Goal: Task Accomplishment & Management: Use online tool/utility

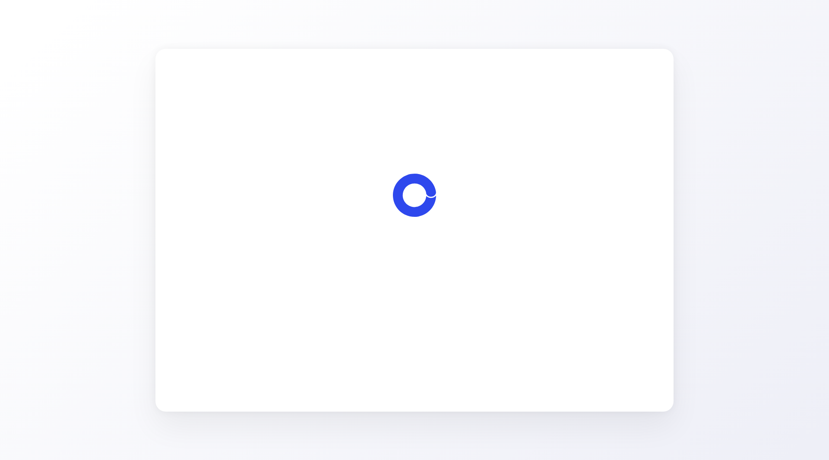
click at [427, 280] on span "Let's start" at bounding box center [414, 279] width 29 height 10
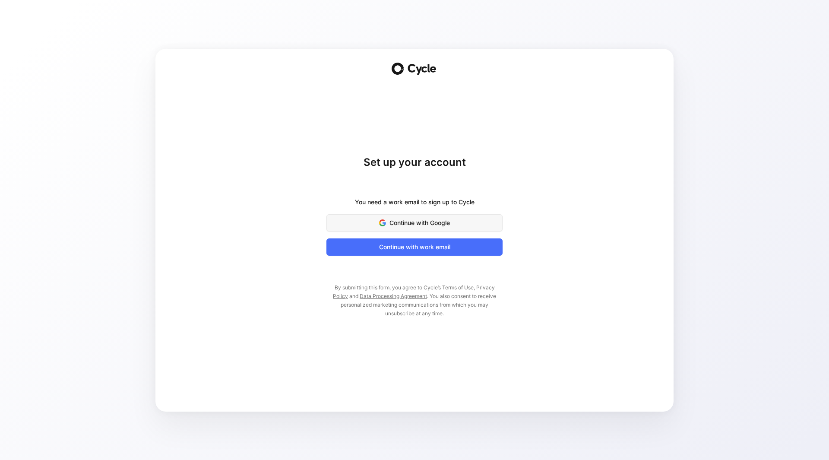
click at [435, 220] on span "Continue with Google" at bounding box center [414, 223] width 154 height 10
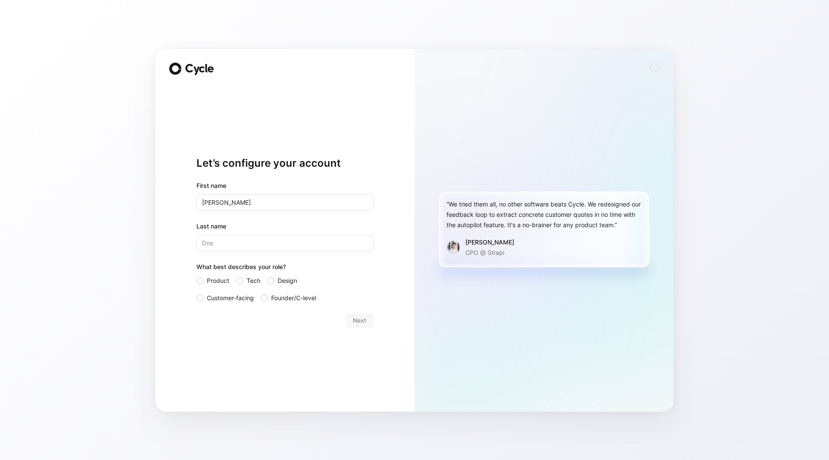
type input "[PERSON_NAME]"
click at [212, 281] on span "Product" at bounding box center [218, 280] width 22 height 10
click at [196, 275] on input "Product" at bounding box center [196, 275] width 0 height 0
click at [365, 321] on span "Next" at bounding box center [359, 320] width 13 height 10
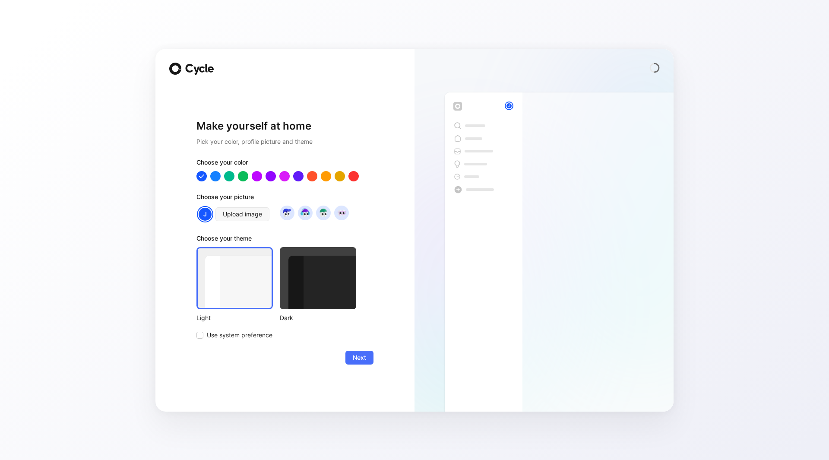
click at [303, 299] on div at bounding box center [318, 278] width 76 height 62
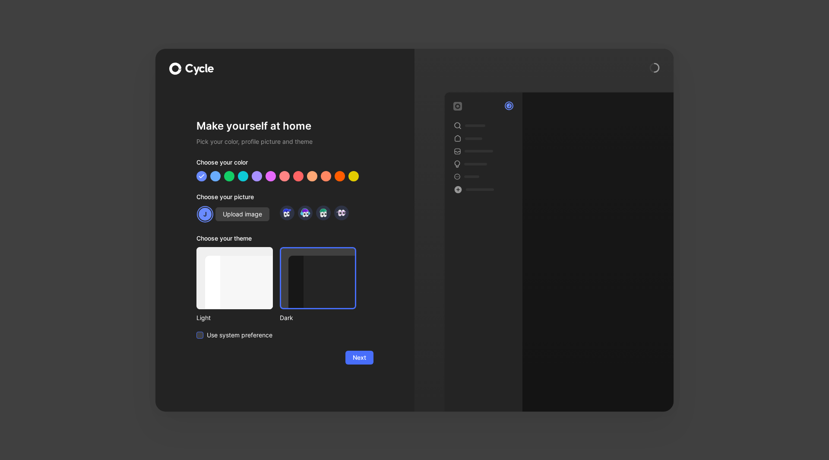
click at [270, 336] on span "Use system preference" at bounding box center [240, 335] width 66 height 10
click at [196, 330] on input "Use system preference" at bounding box center [196, 330] width 0 height 0
click at [251, 284] on div at bounding box center [234, 278] width 76 height 62
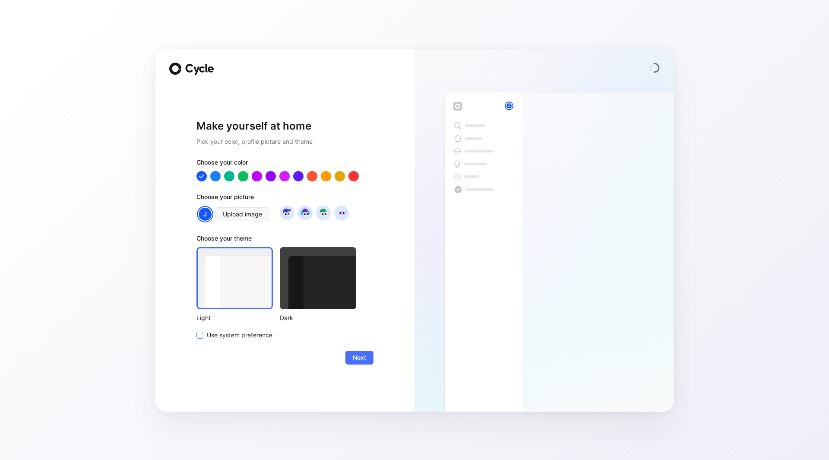
click at [233, 336] on span "Use system preference" at bounding box center [240, 335] width 66 height 10
click at [196, 330] on input "Use system preference" at bounding box center [196, 330] width 0 height 0
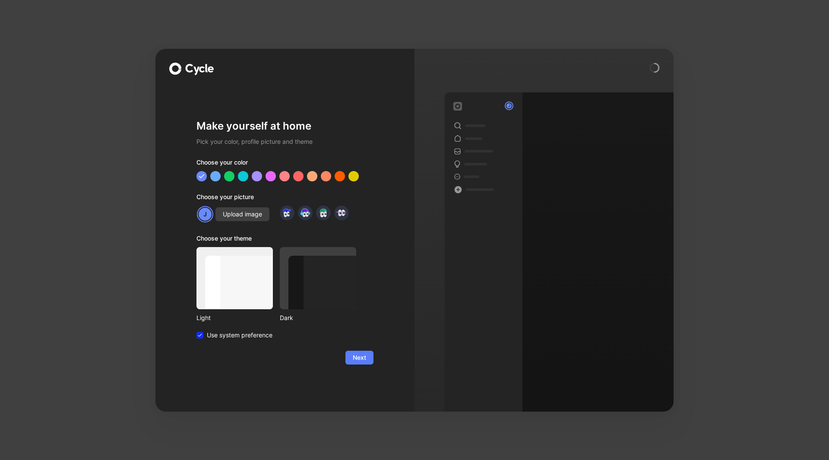
click at [362, 357] on span "Next" at bounding box center [359, 357] width 13 height 10
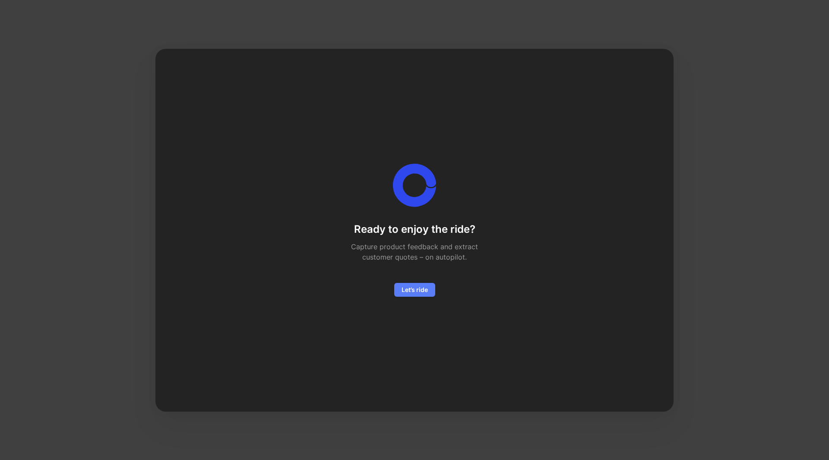
click at [418, 288] on span "Let’s ride" at bounding box center [414, 289] width 26 height 10
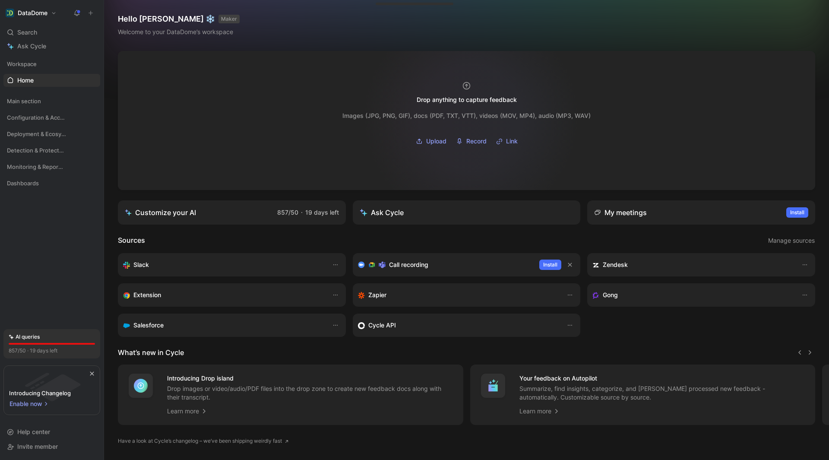
click at [471, 117] on div "Images (JPG, PNG, GIF), docs (PDF, TXT, VTT), videos (MOV, MP4), audio (MP3, WA…" at bounding box center [466, 115] width 248 height 10
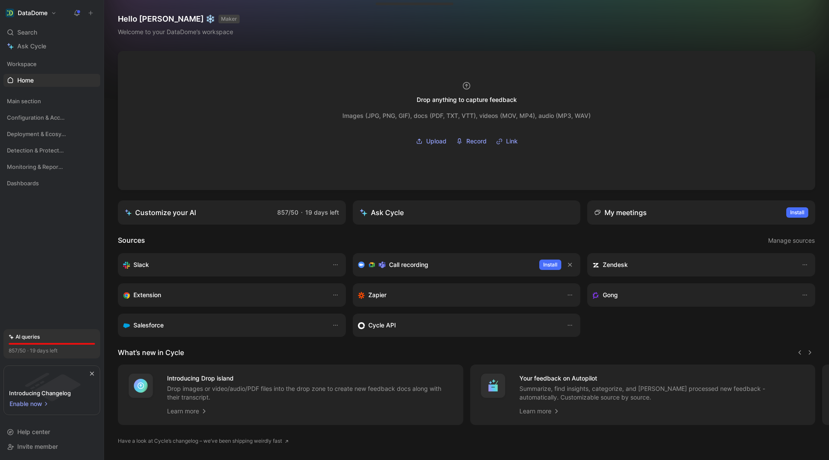
scroll to position [25, 0]
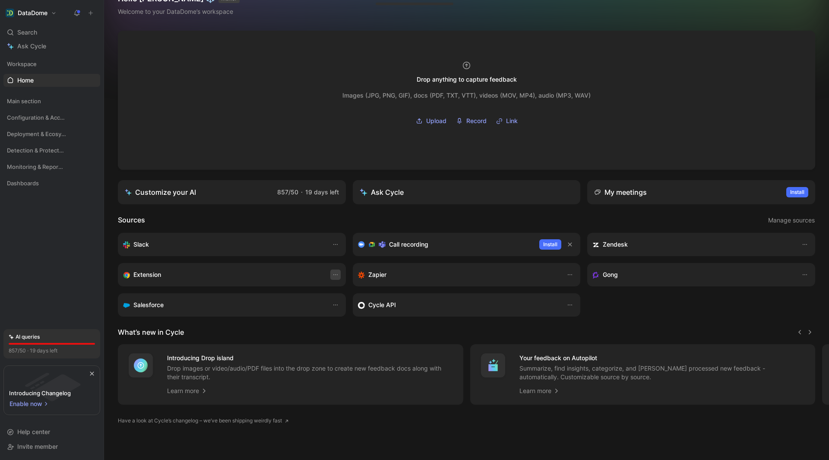
click at [332, 271] on icon "button" at bounding box center [335, 274] width 7 height 7
click at [332, 272] on icon "button" at bounding box center [335, 274] width 7 height 7
click at [316, 288] on div "Open" at bounding box center [314, 289] width 41 height 10
click at [35, 120] on span "Configuration & Access" at bounding box center [35, 117] width 57 height 9
click at [36, 132] on span "Features" at bounding box center [29, 133] width 24 height 9
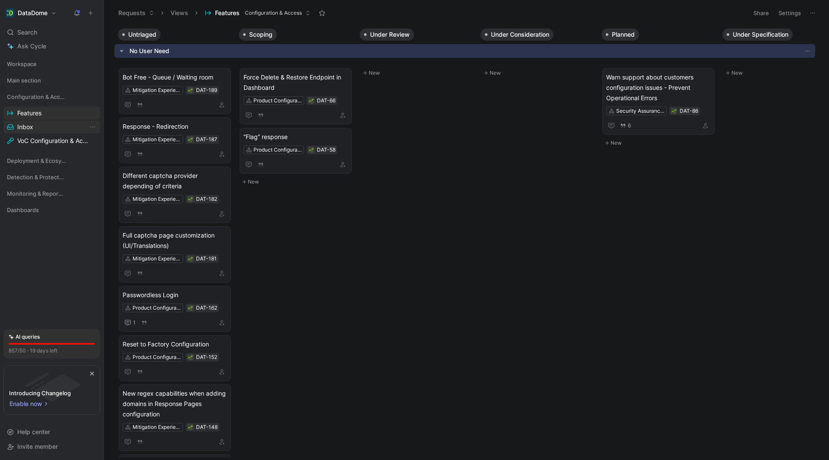
click at [37, 127] on link "Inbox" at bounding box center [51, 126] width 97 height 13
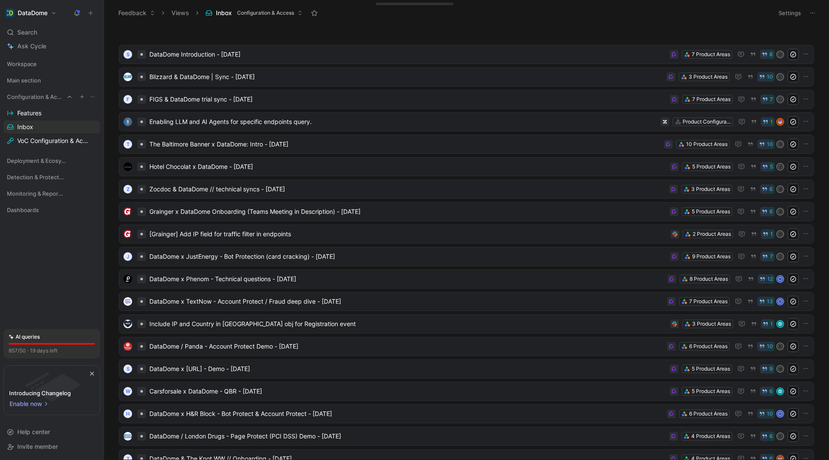
click at [43, 95] on span "Configuration & Access" at bounding box center [35, 96] width 57 height 9
click at [30, 79] on span "Main section" at bounding box center [24, 80] width 34 height 9
click at [38, 110] on span "All Feedback" at bounding box center [35, 110] width 36 height 9
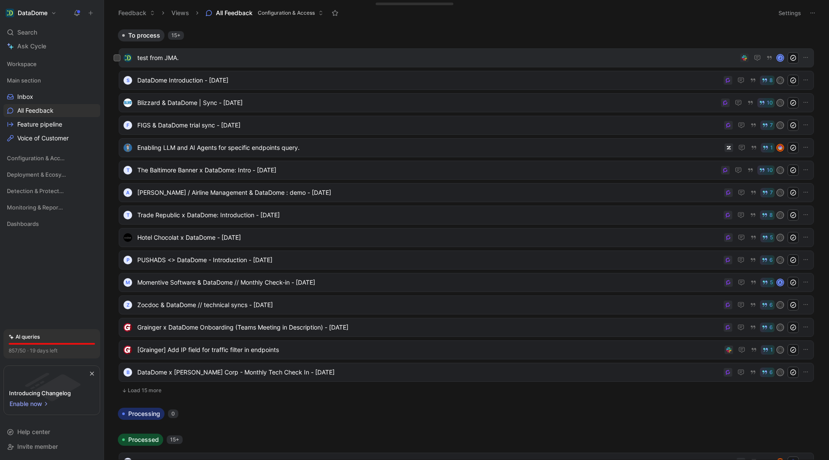
click at [338, 56] on span "test from JMA." at bounding box center [436, 58] width 599 height 10
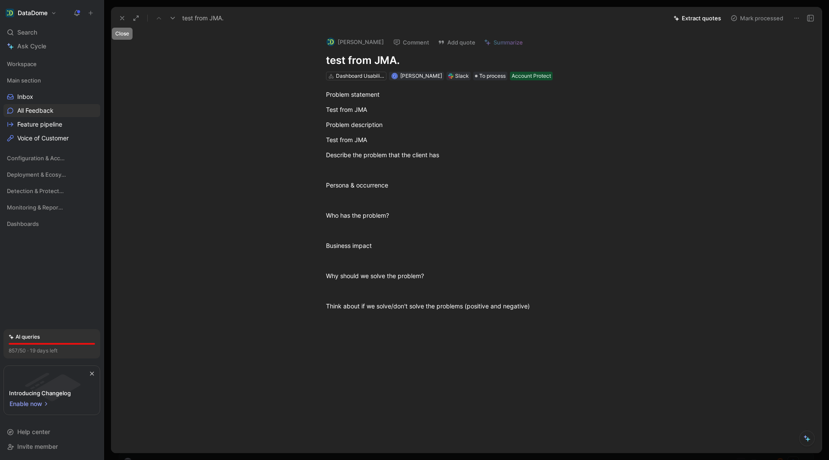
click at [120, 18] on icon at bounding box center [122, 18] width 7 height 7
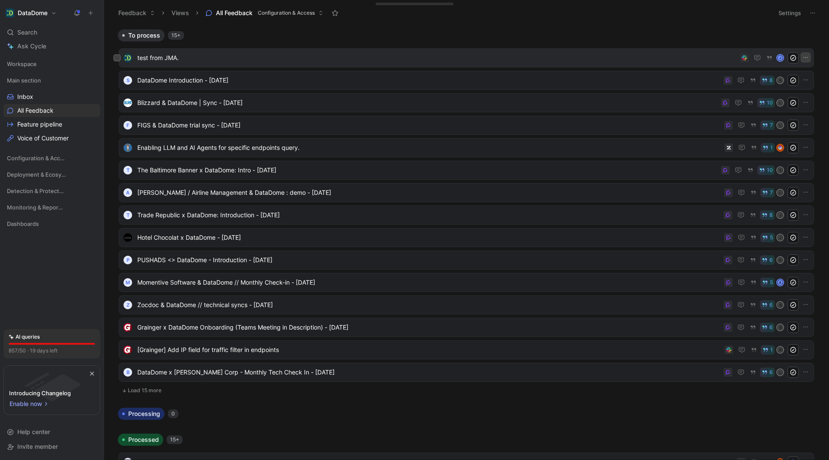
click at [802, 55] on icon "button" at bounding box center [805, 57] width 7 height 7
click at [398, 53] on span "test from JMA." at bounding box center [436, 58] width 599 height 10
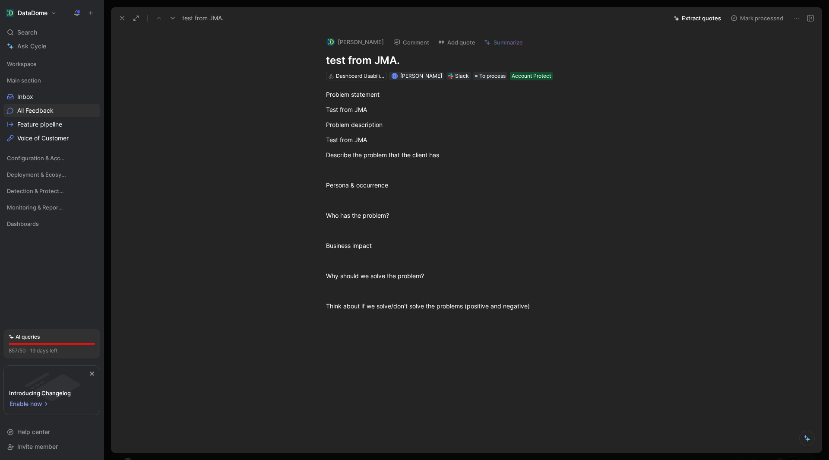
click at [808, 16] on icon at bounding box center [810, 18] width 7 height 7
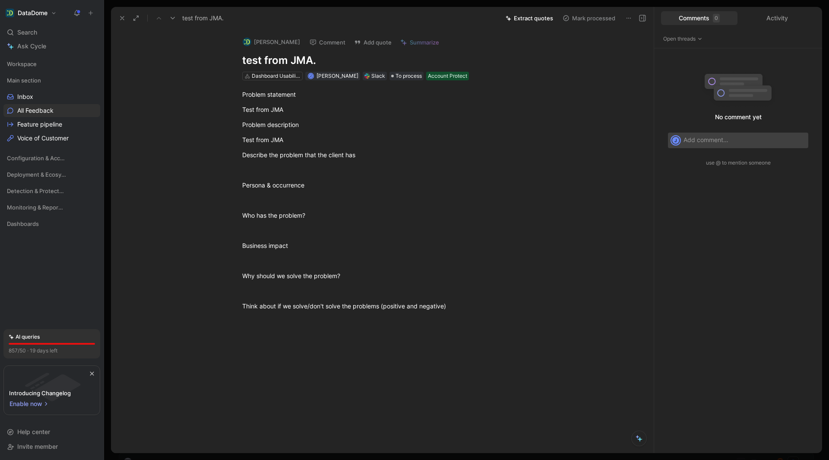
click at [642, 16] on icon at bounding box center [642, 18] width 7 height 7
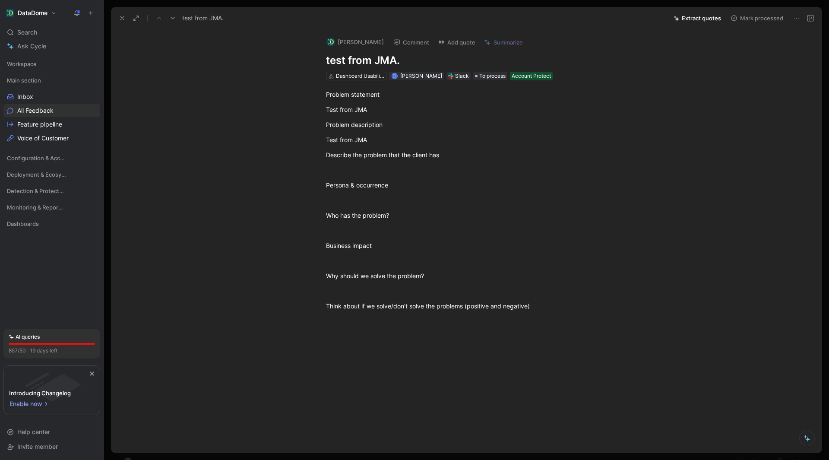
click at [343, 12] on div "test from JMA." at bounding box center [390, 18] width 551 height 14
click at [371, 3] on div at bounding box center [466, 230] width 725 height 460
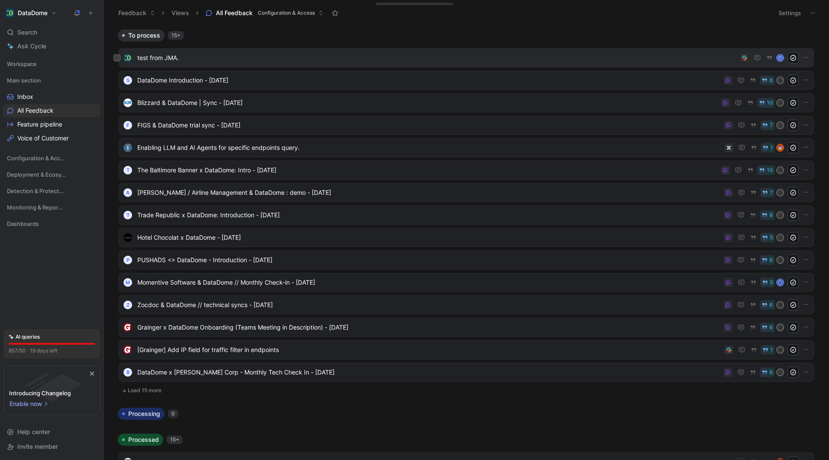
click at [578, 60] on span "test from JMA." at bounding box center [436, 58] width 599 height 10
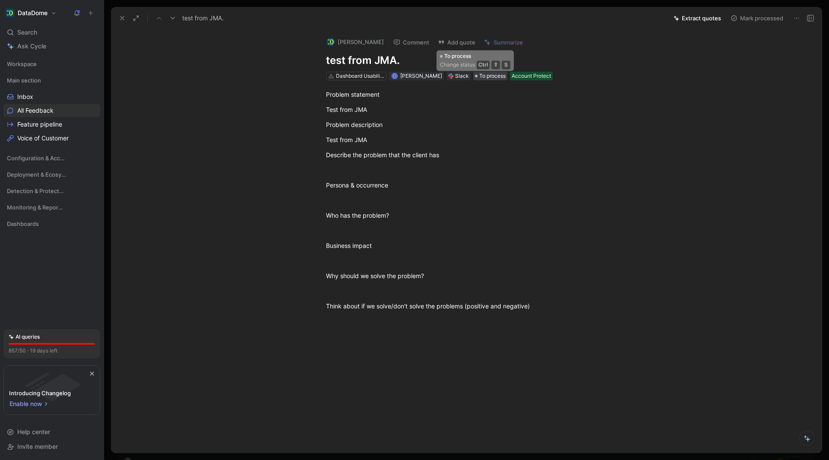
click at [479, 75] on span "To process" at bounding box center [492, 76] width 26 height 9
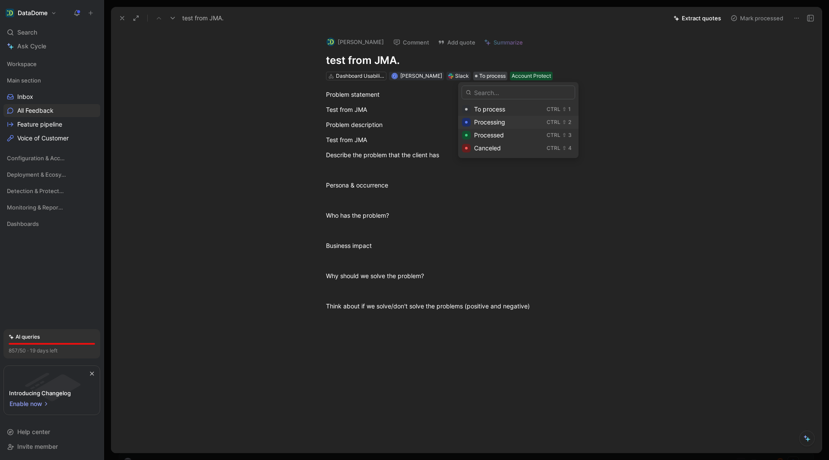
click at [492, 118] on span "Processing" at bounding box center [489, 121] width 31 height 7
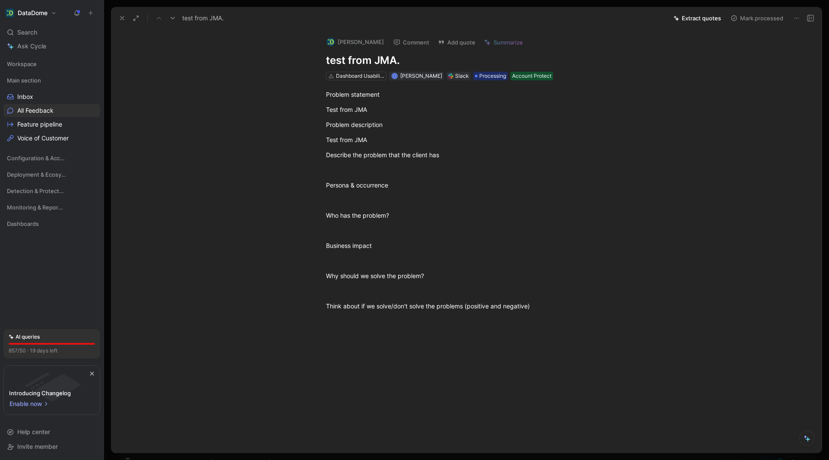
click at [546, 6] on div at bounding box center [466, 230] width 725 height 460
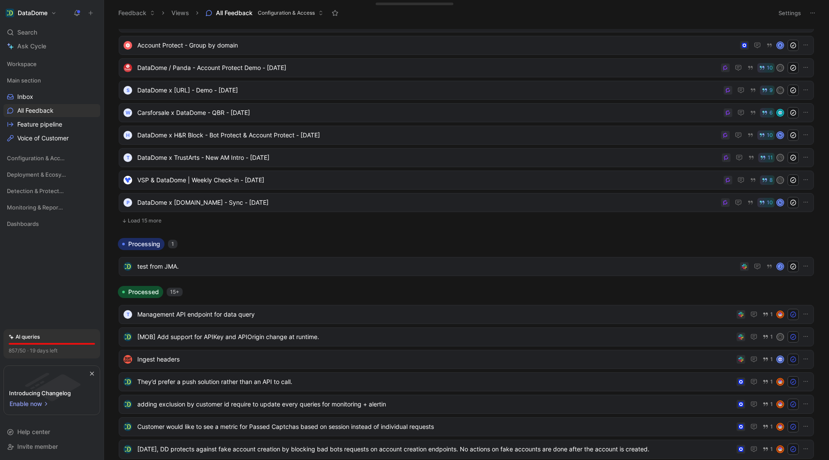
scroll to position [518, 0]
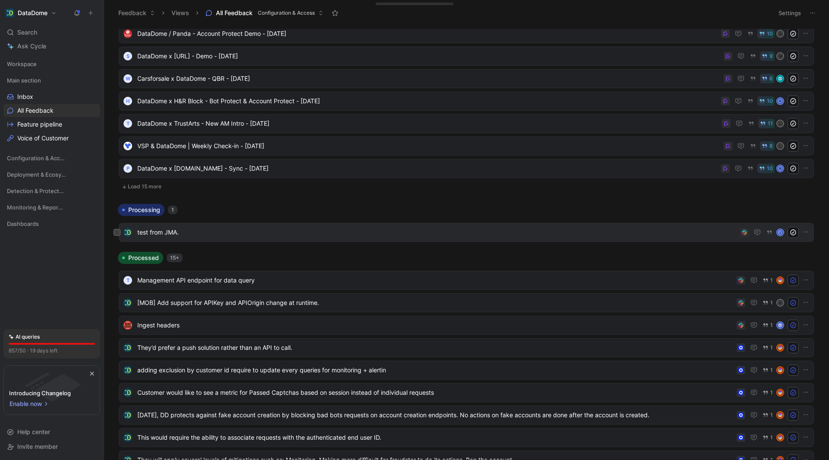
click at [444, 229] on span "test from JMA." at bounding box center [436, 232] width 599 height 10
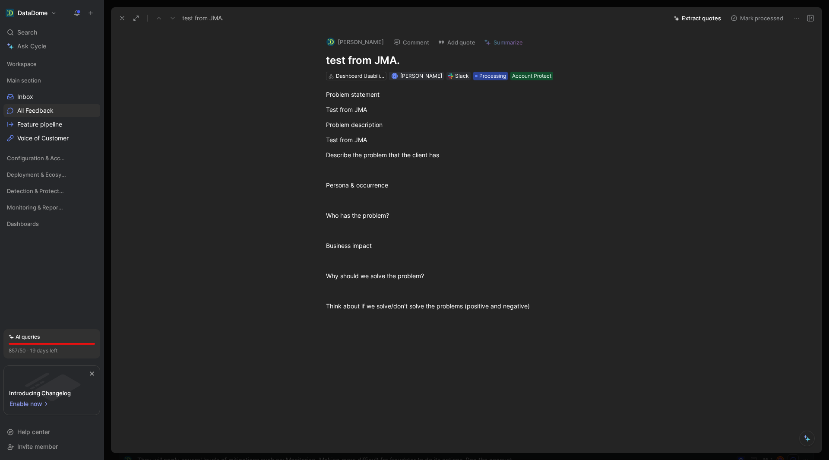
click at [480, 80] on span "Processing" at bounding box center [492, 76] width 27 height 9
click at [765, 22] on button "Mark processed" at bounding box center [756, 18] width 60 height 12
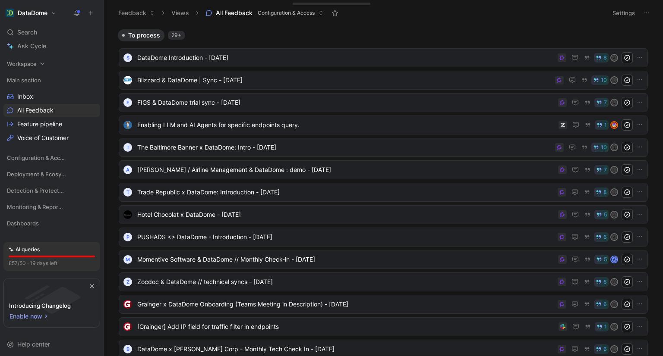
click at [43, 65] on icon at bounding box center [42, 64] width 6 height 6
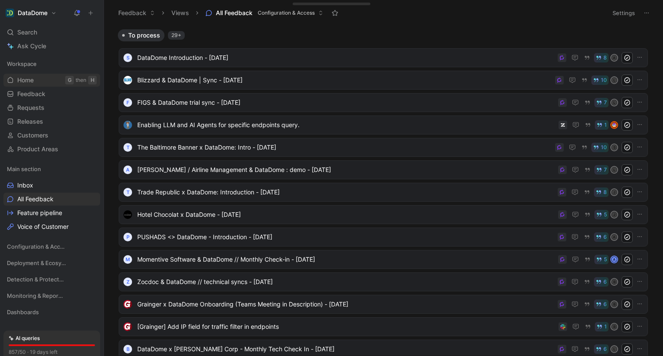
click at [31, 80] on span "Home" at bounding box center [25, 80] width 16 height 9
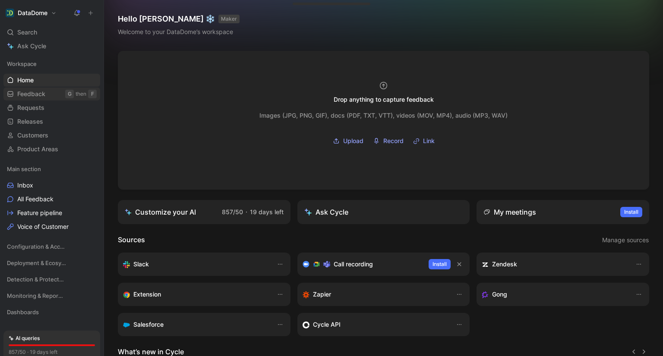
click at [28, 93] on span "Feedback" at bounding box center [31, 94] width 28 height 9
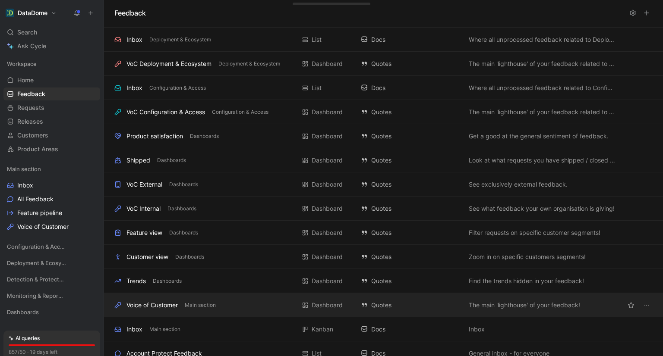
scroll to position [176, 0]
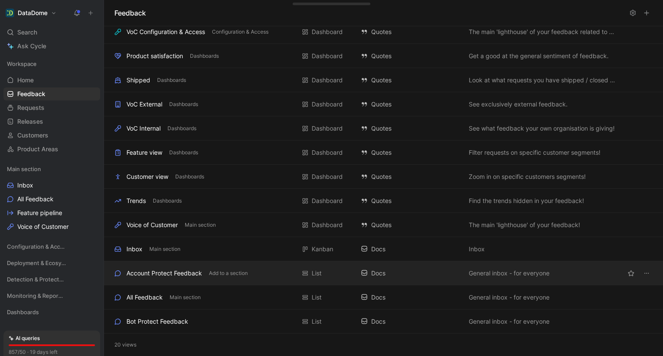
click at [156, 276] on div "Account Protect Feedback" at bounding box center [164, 273] width 76 height 10
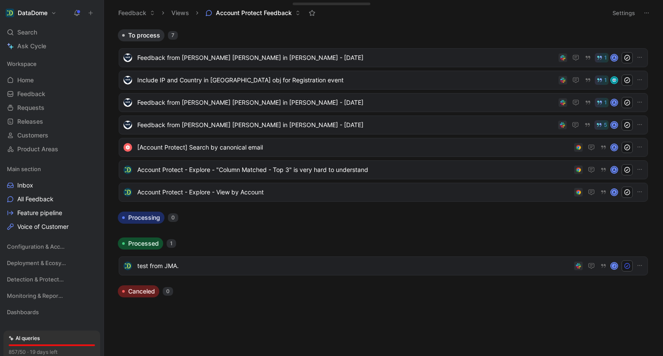
drag, startPoint x: 231, startPoint y: 244, endPoint x: 236, endPoint y: 244, distance: 5.6
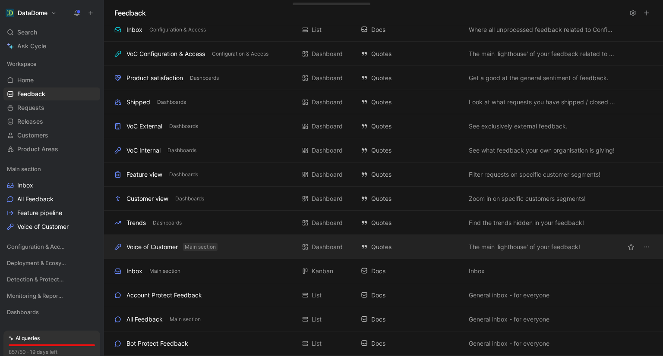
scroll to position [176, 0]
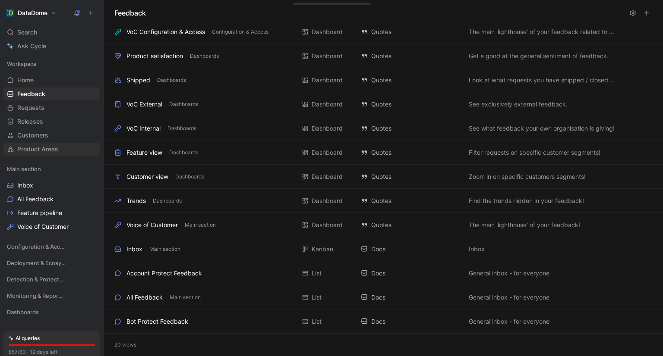
click at [56, 152] on span "Product Areas" at bounding box center [37, 149] width 41 height 9
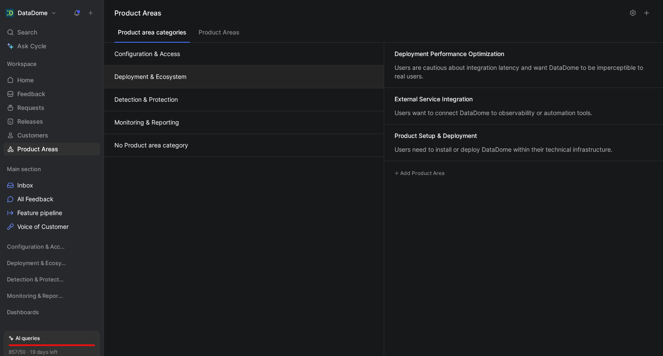
click at [221, 76] on button "Deployment & Ecosystem" at bounding box center [244, 77] width 280 height 23
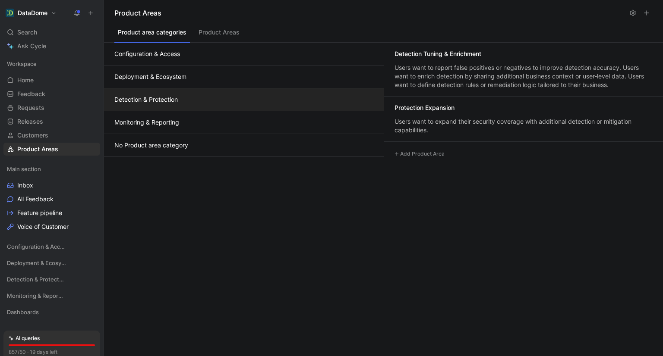
click at [225, 98] on button "Detection & Protection" at bounding box center [244, 99] width 280 height 23
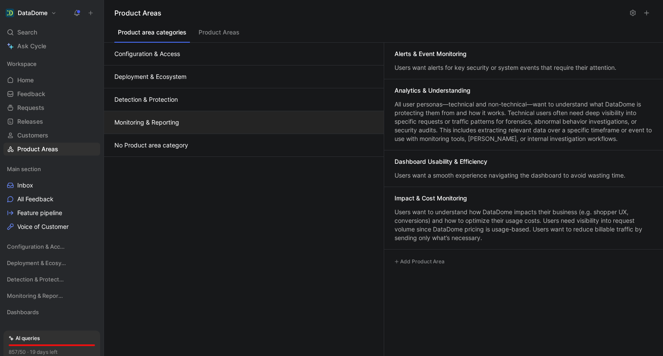
click at [221, 120] on button "Monitoring & Reporting" at bounding box center [244, 122] width 280 height 23
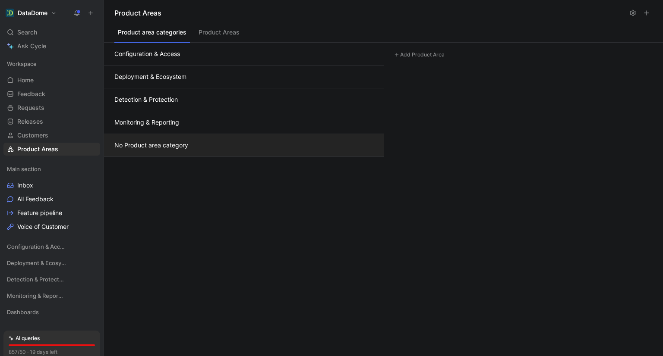
click at [218, 147] on button "No Product area category" at bounding box center [244, 145] width 280 height 23
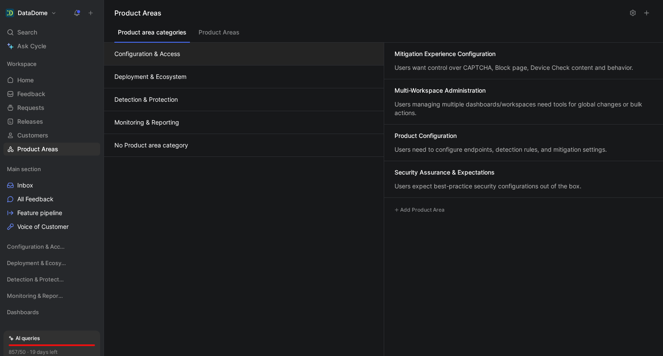
click at [168, 55] on button "Configuration & Access" at bounding box center [244, 54] width 280 height 23
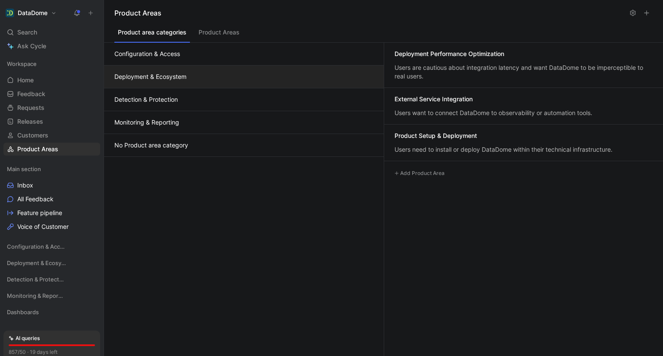
click at [175, 72] on button "Deployment & Ecosystem" at bounding box center [244, 77] width 280 height 23
click at [178, 98] on button "Detection & Protection" at bounding box center [244, 99] width 280 height 23
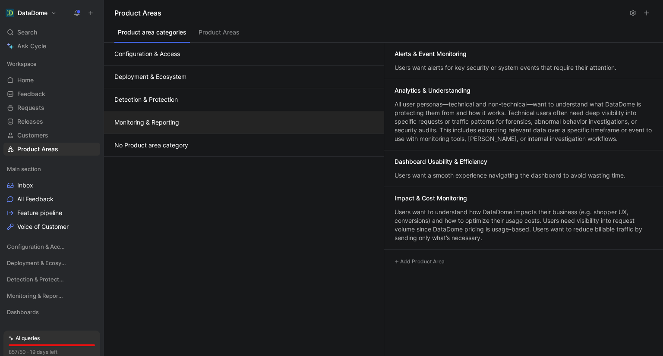
click at [185, 119] on button "Monitoring & Reporting" at bounding box center [244, 122] width 280 height 23
click at [187, 145] on button "No Product area category" at bounding box center [244, 145] width 280 height 23
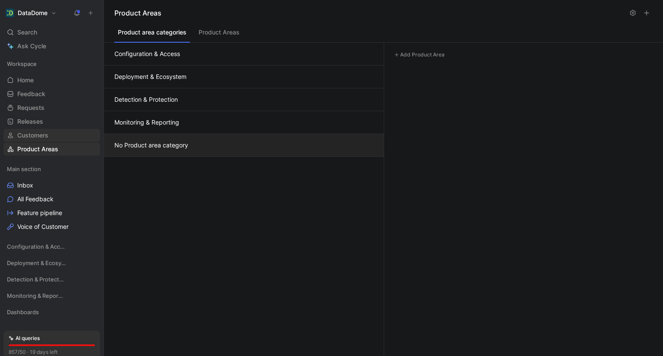
click at [59, 137] on link "Customers" at bounding box center [51, 135] width 97 height 13
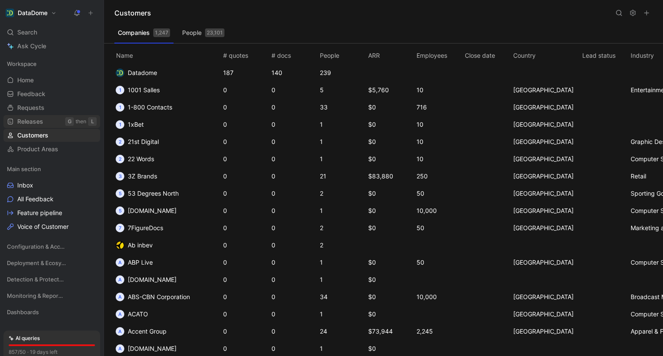
click at [38, 122] on span "Releases" at bounding box center [30, 121] width 26 height 9
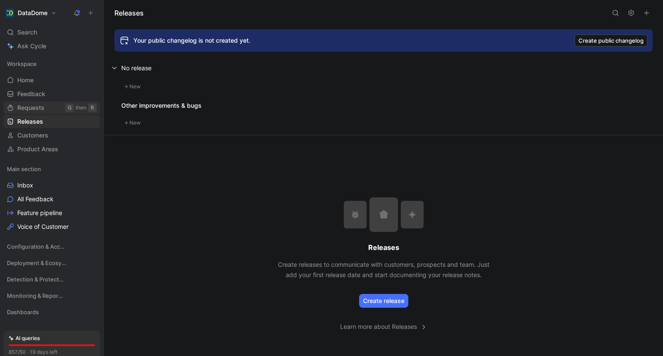
click at [38, 105] on span "Requests" at bounding box center [30, 108] width 27 height 9
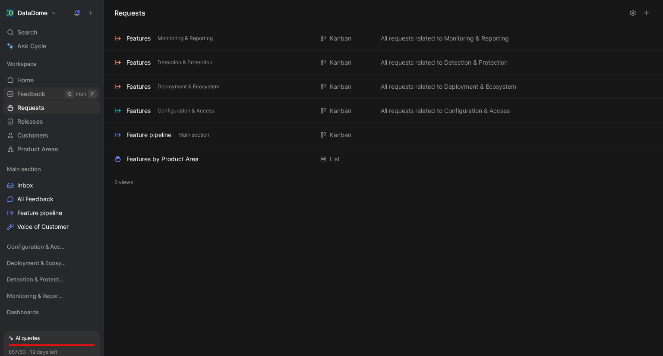
click at [36, 96] on span "Feedback" at bounding box center [31, 94] width 28 height 9
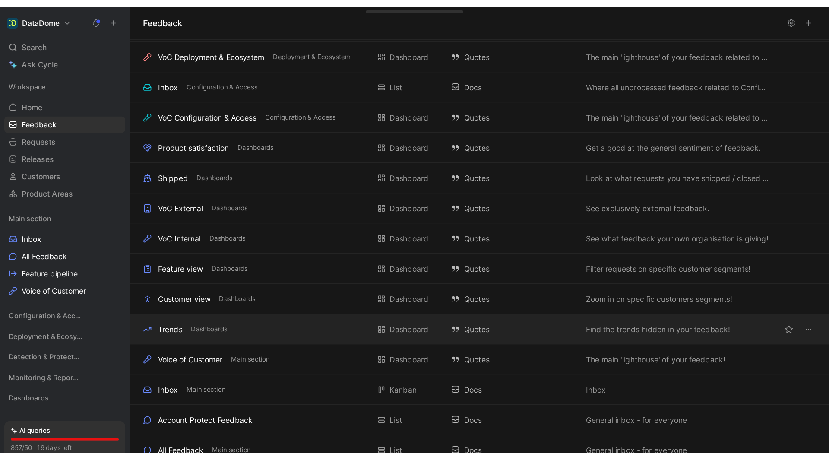
scroll to position [176, 0]
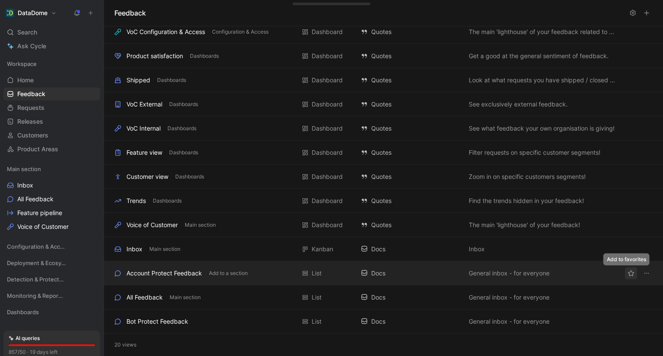
click at [627, 274] on icon "button" at bounding box center [630, 273] width 7 height 7
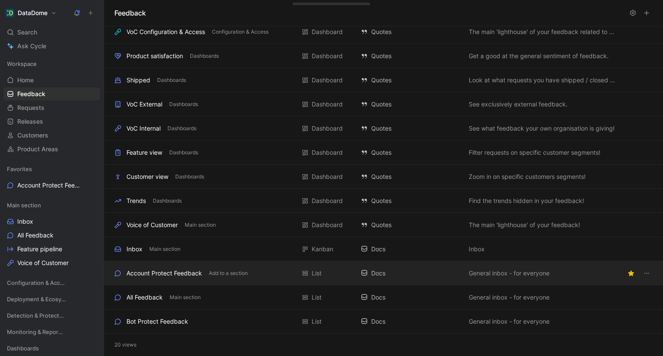
click at [174, 276] on div "Account Protect Feedback" at bounding box center [164, 273] width 76 height 10
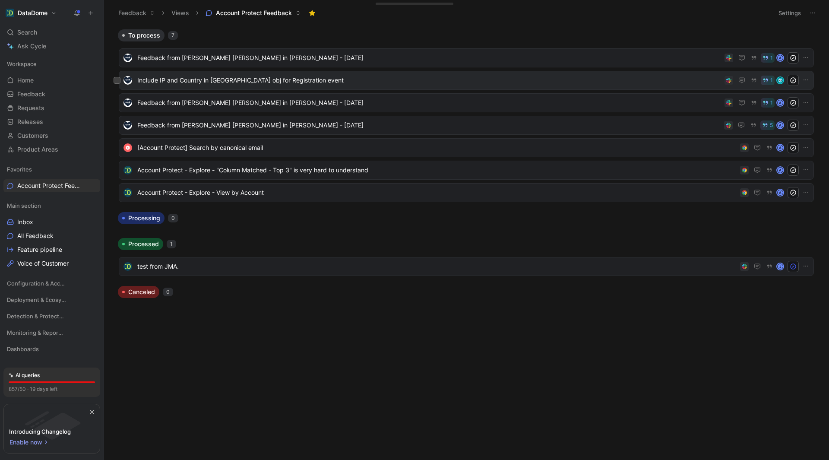
click at [355, 79] on span "Include IP and Country in [GEOGRAPHIC_DATA] obj for Registration event" at bounding box center [428, 80] width 583 height 10
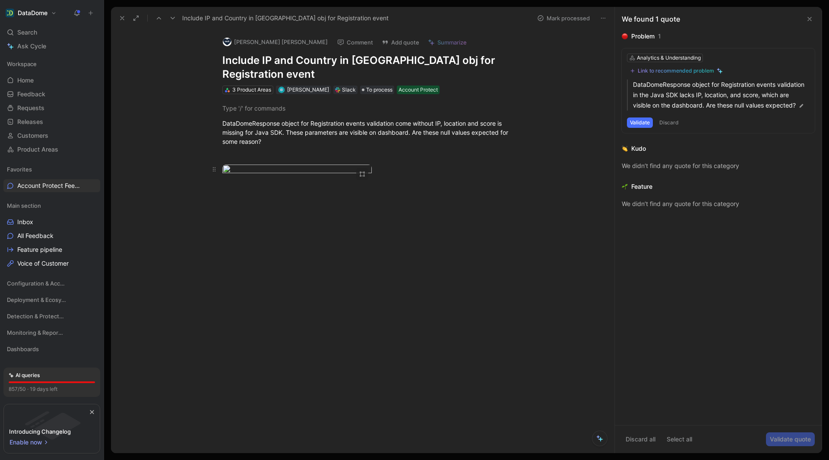
click at [259, 183] on body "DataDome Search Ctrl K Ask Cycle Workspace Home G then H Feedback G then F Requ…" at bounding box center [414, 230] width 829 height 460
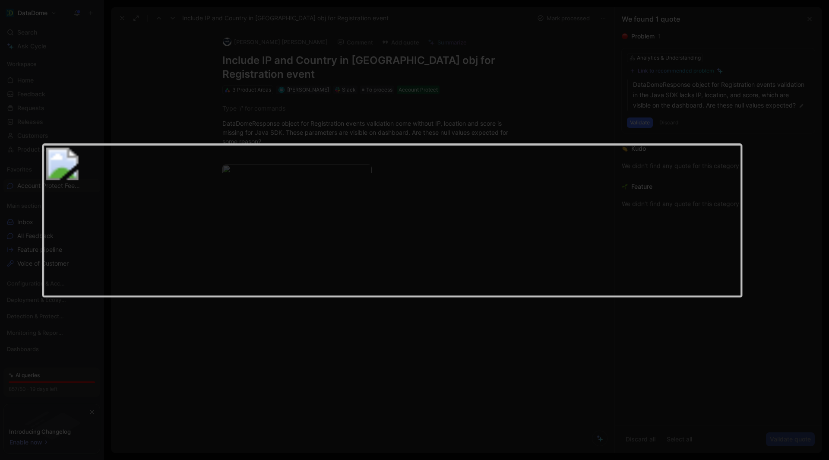
click at [353, 459] on div at bounding box center [414, 460] width 829 height 0
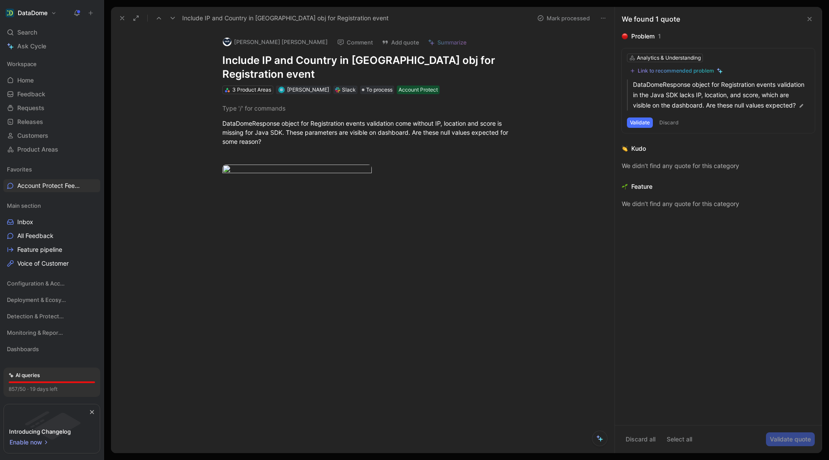
click at [639, 120] on button "Validate" at bounding box center [640, 122] width 26 height 10
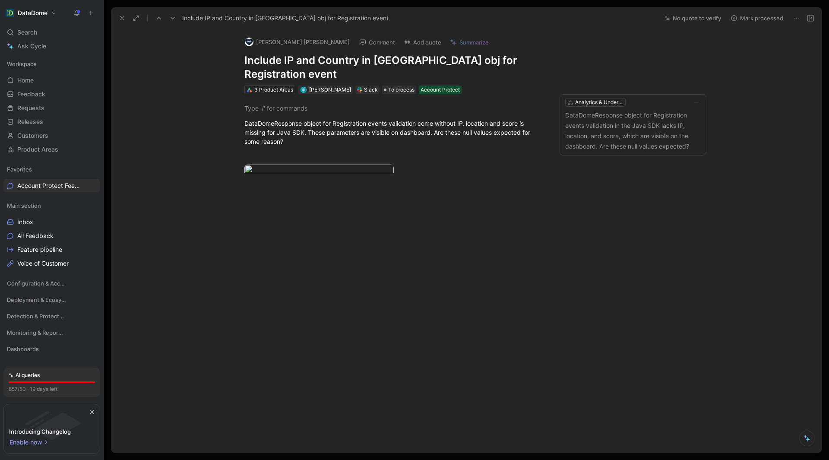
click at [632, 198] on div "DataDomeResponse object for Registration events validation come without IP, loc…" at bounding box center [393, 146] width 529 height 104
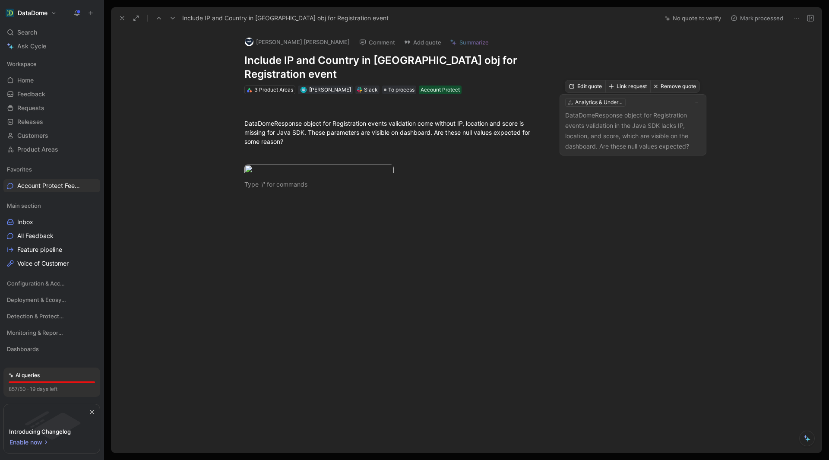
click at [649, 128] on p "DataDomeResponse object for Registration events validation in the Java SDK lack…" at bounding box center [633, 130] width 136 height 41
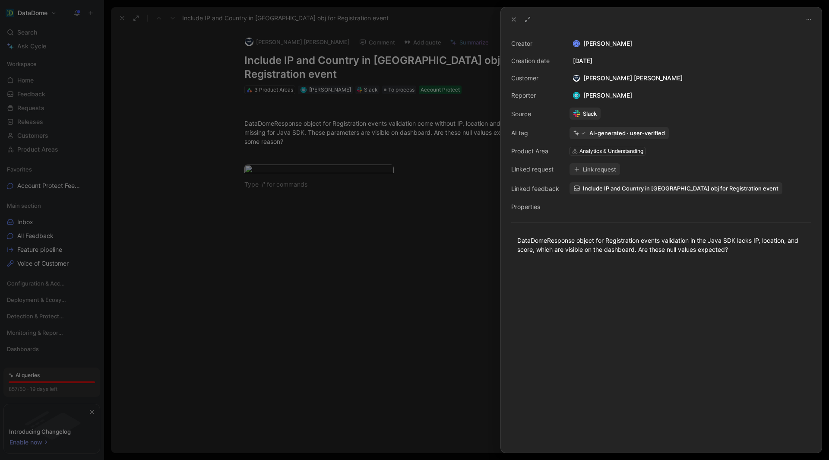
click at [446, 285] on div at bounding box center [414, 230] width 829 height 460
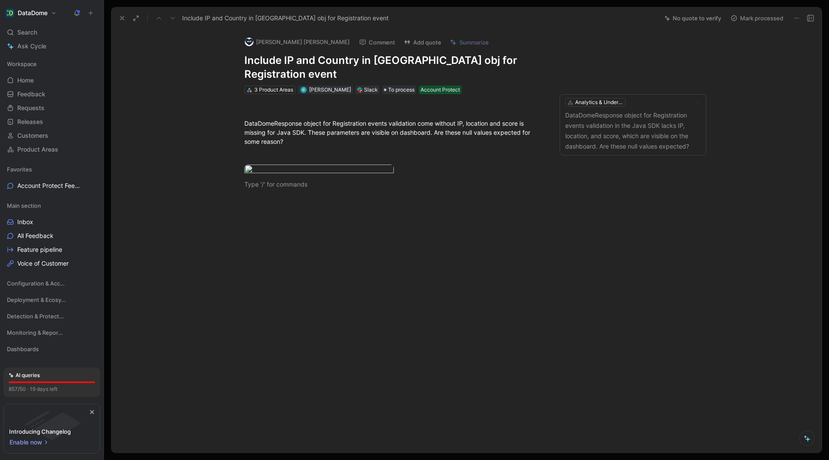
click at [808, 17] on icon at bounding box center [810, 18] width 7 height 7
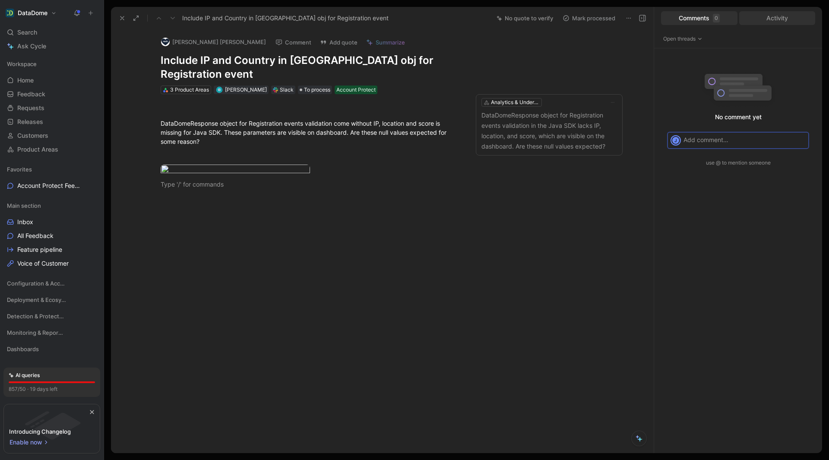
click at [781, 20] on div "Activity" at bounding box center [777, 18] width 76 height 14
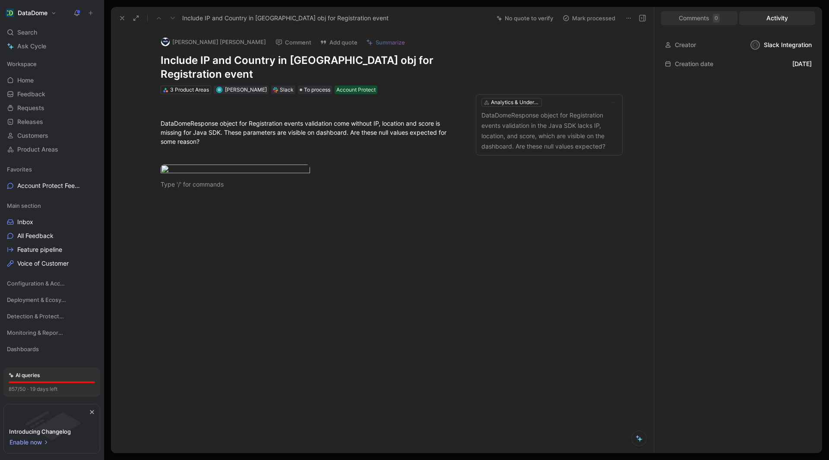
click at [700, 17] on div "Comments 0" at bounding box center [699, 18] width 76 height 14
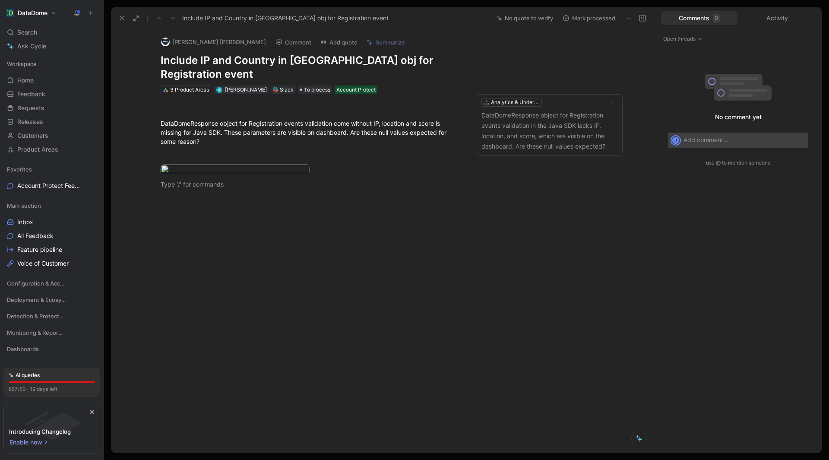
click at [698, 347] on div "No comment yet J use @ to mention someone" at bounding box center [738, 250] width 168 height 404
click at [641, 438] on icon at bounding box center [638, 438] width 7 height 7
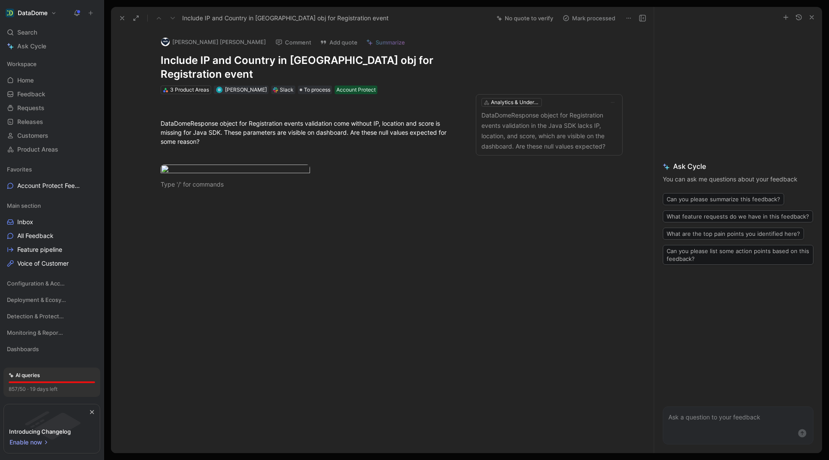
click at [812, 14] on icon "button" at bounding box center [811, 17] width 7 height 7
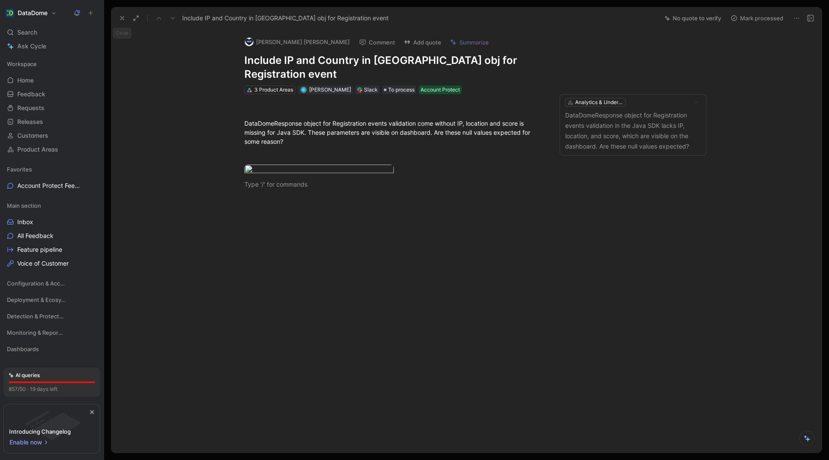
click at [124, 16] on icon at bounding box center [122, 18] width 7 height 7
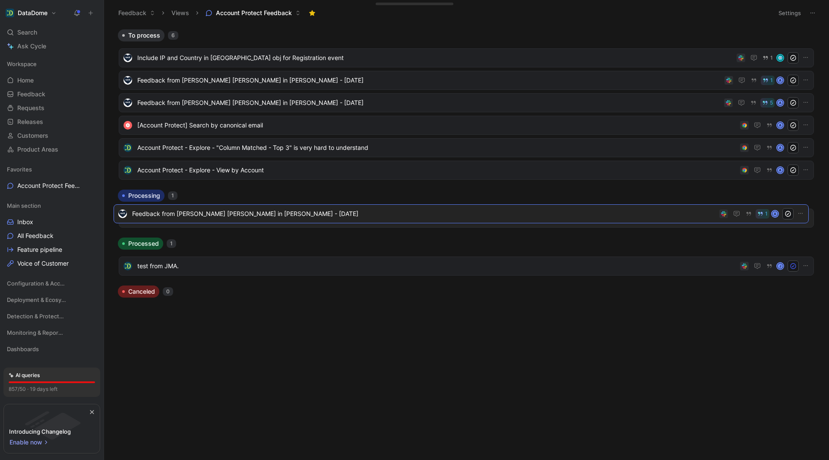
drag, startPoint x: 358, startPoint y: 53, endPoint x: 353, endPoint y: 208, distance: 155.9
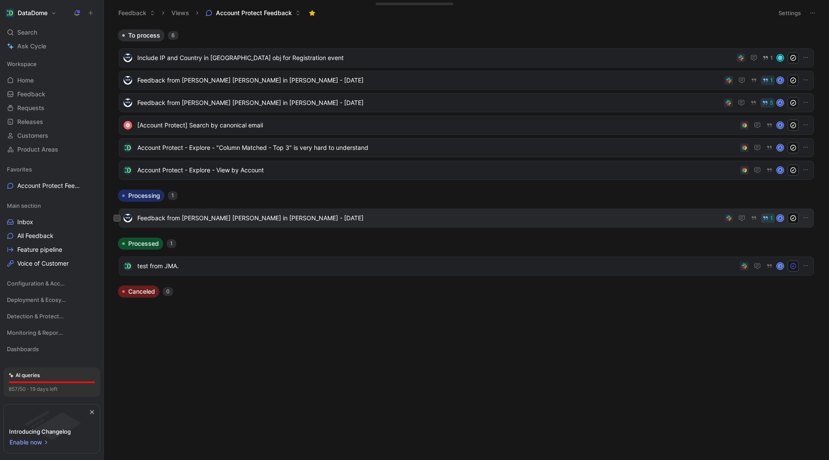
click at [230, 220] on span "Feedback from [PERSON_NAME] [PERSON_NAME] in [PERSON_NAME] - [DATE]" at bounding box center [428, 218] width 583 height 10
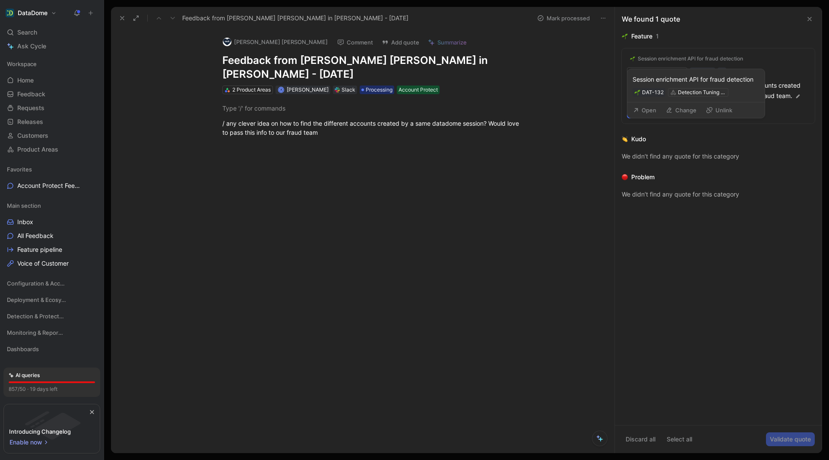
click at [731, 57] on div "Session enrichment API for fraud detection" at bounding box center [689, 58] width 105 height 7
click at [641, 110] on button "Open" at bounding box center [644, 109] width 31 height 12
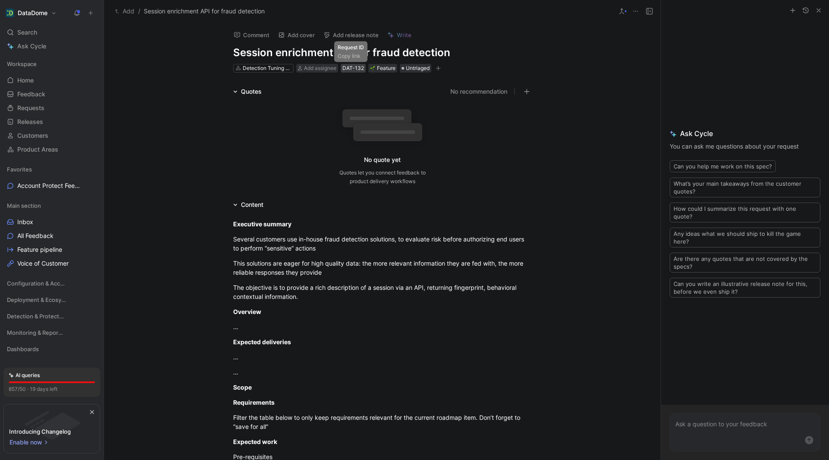
click at [348, 66] on div "DAT-132" at bounding box center [353, 68] width 22 height 9
